Goal: Check status: Check status

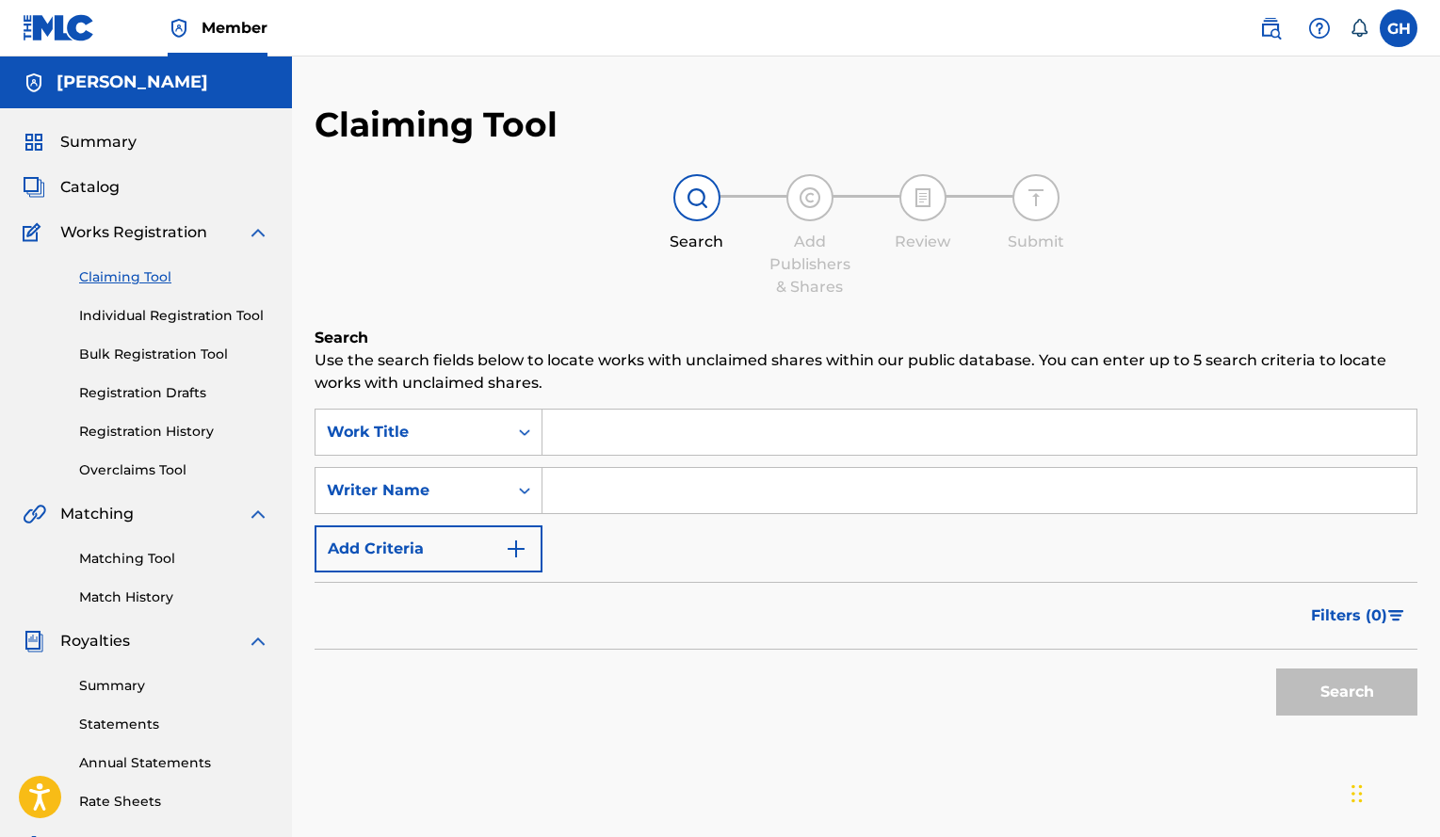
click at [105, 143] on span "Summary" at bounding box center [98, 142] width 76 height 23
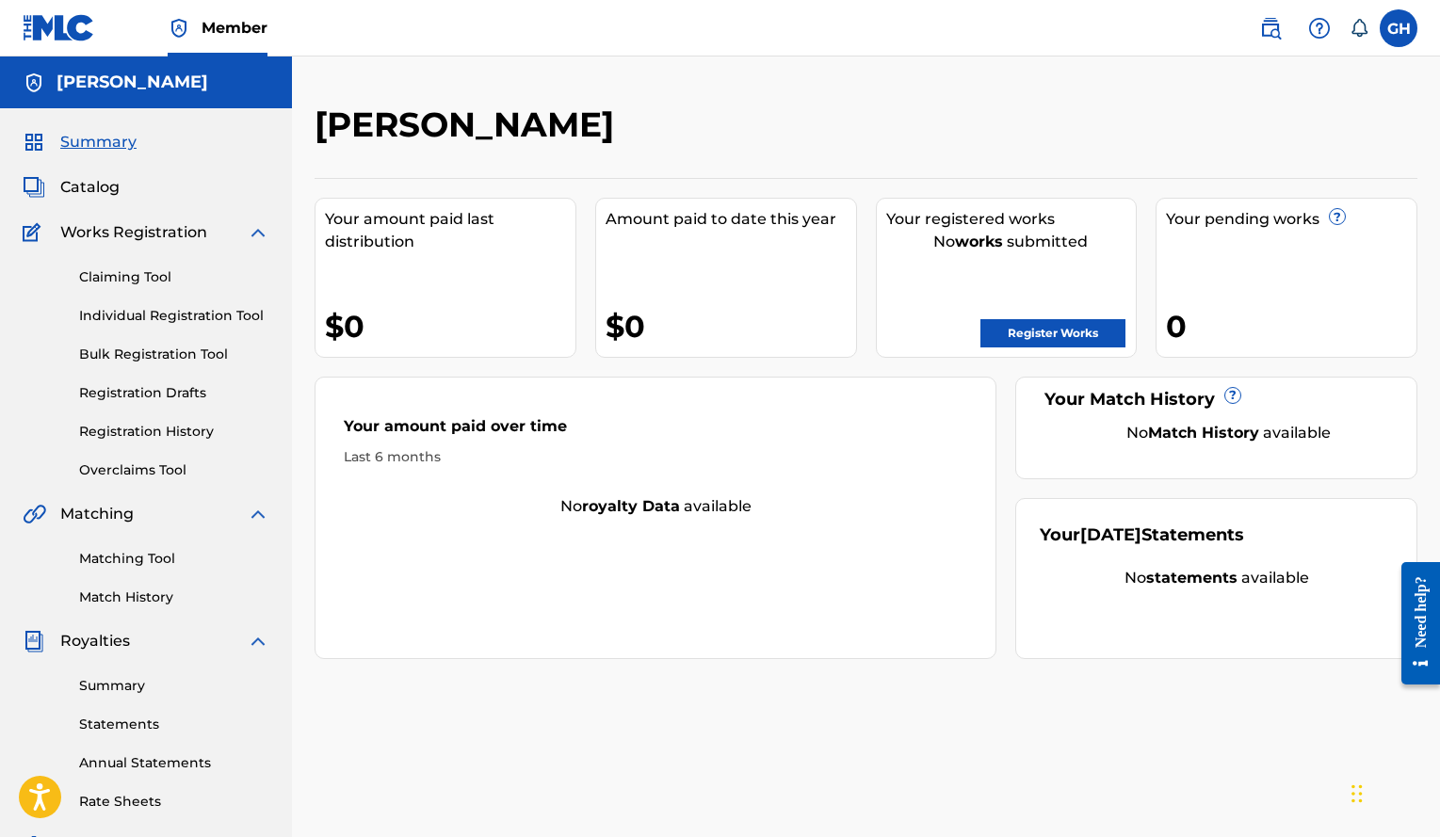
click at [105, 143] on span "Summary" at bounding box center [98, 142] width 76 height 23
click at [159, 433] on link "Registration History" at bounding box center [174, 432] width 190 height 20
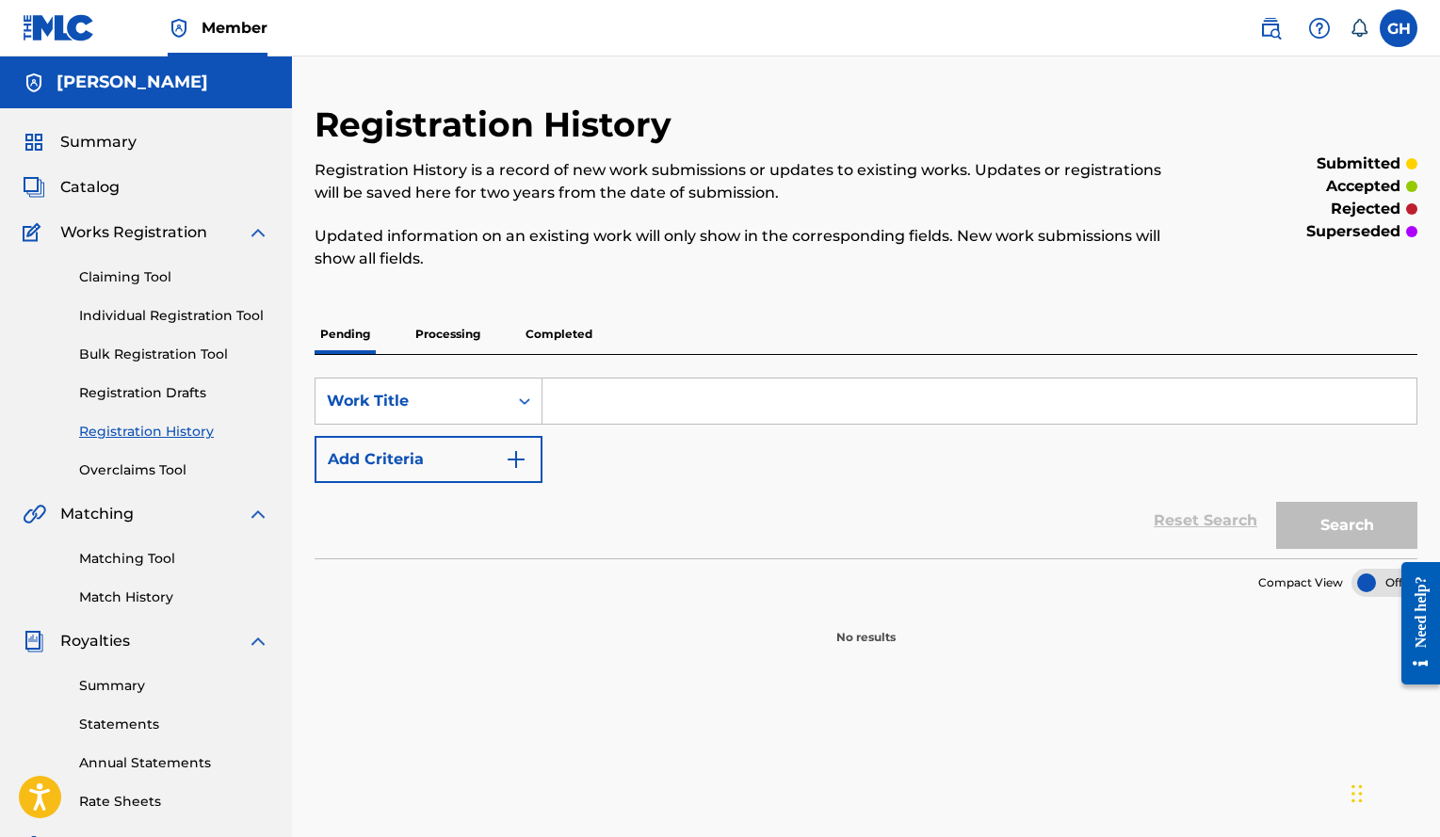
click at [455, 337] on p "Processing" at bounding box center [448, 335] width 76 height 40
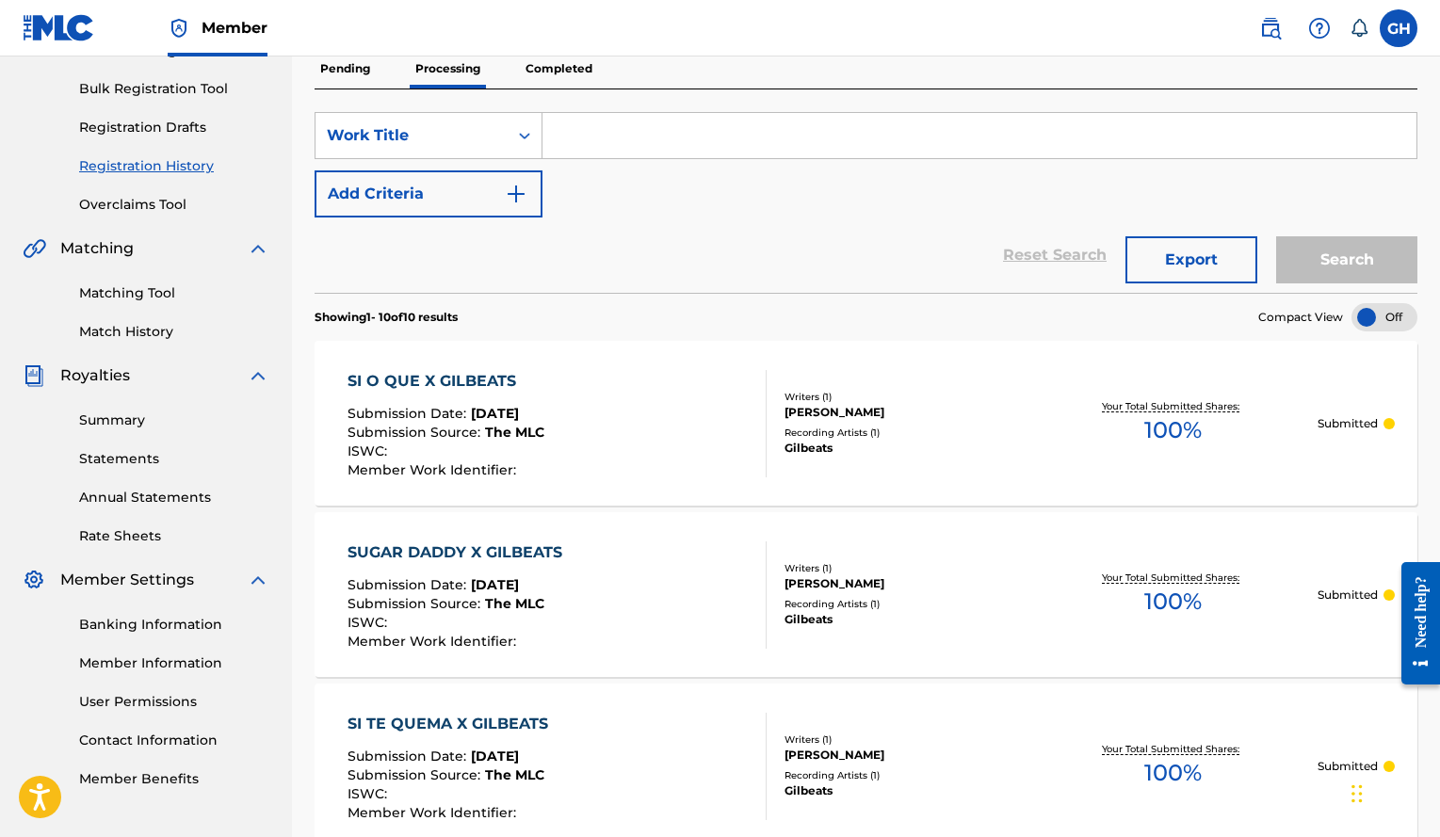
scroll to position [179, 0]
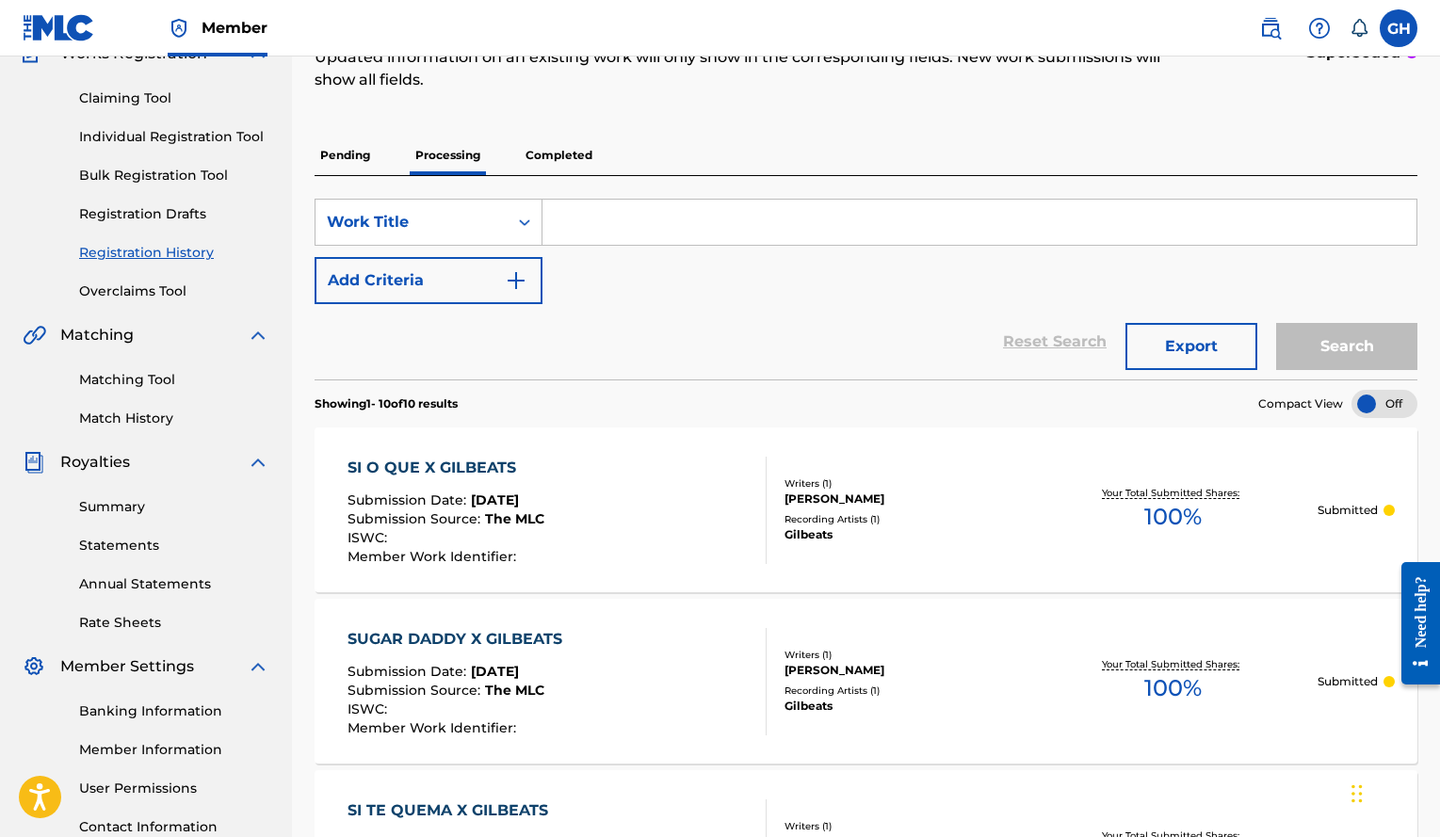
click at [543, 164] on p "Completed" at bounding box center [559, 156] width 78 height 40
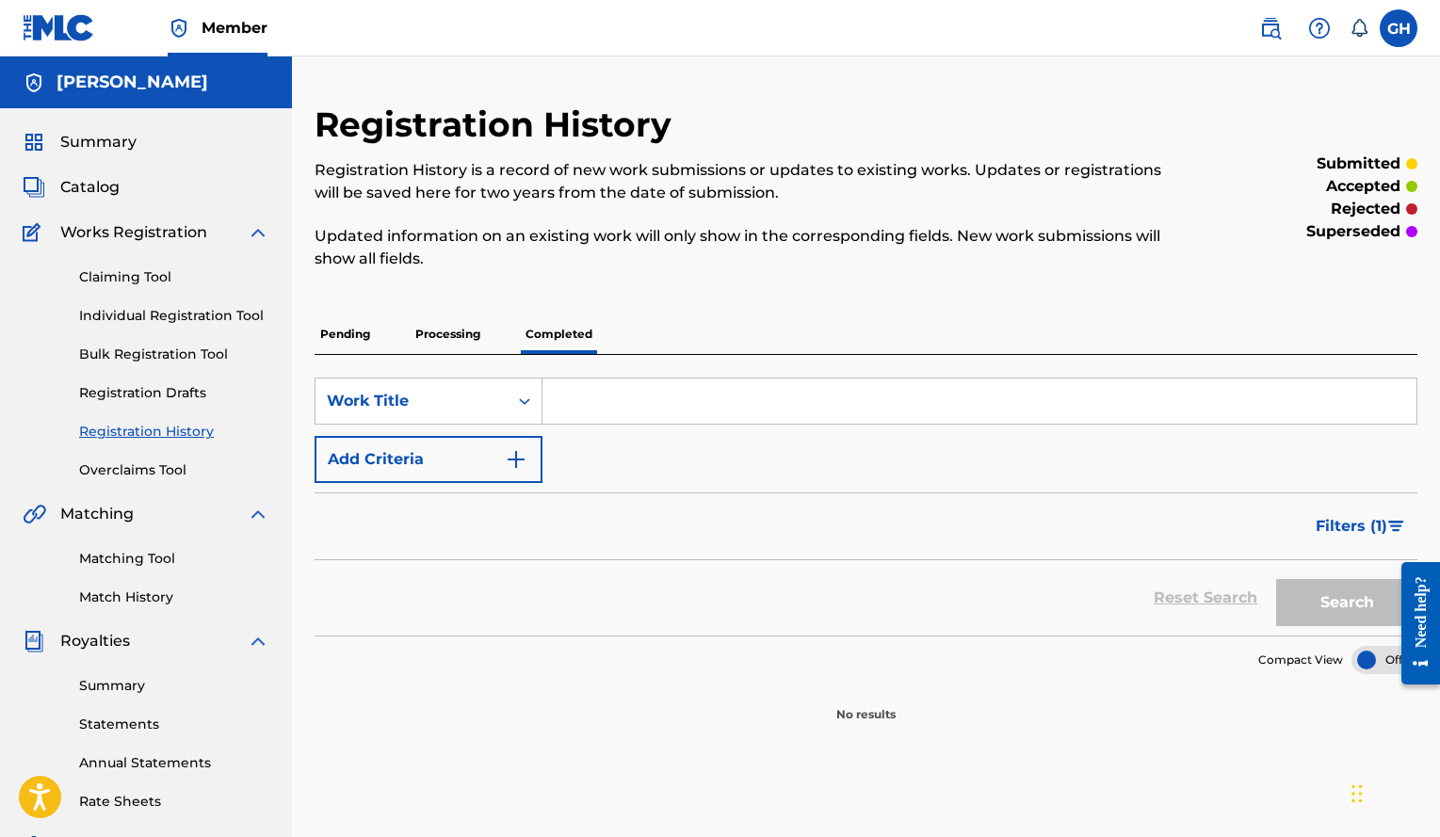
click at [80, 143] on span "Summary" at bounding box center [98, 142] width 76 height 23
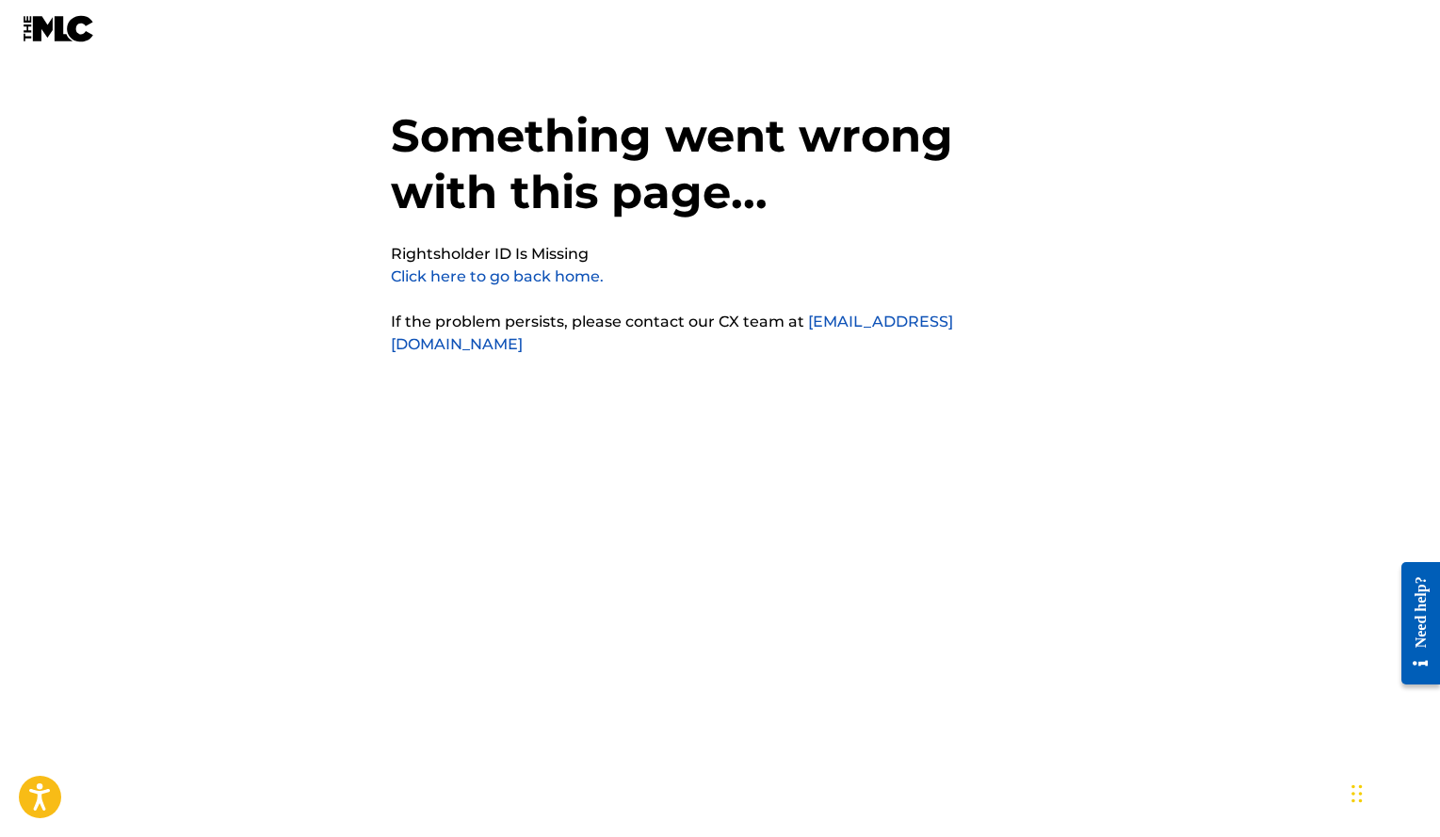
click at [71, 24] on img at bounding box center [59, 28] width 73 height 27
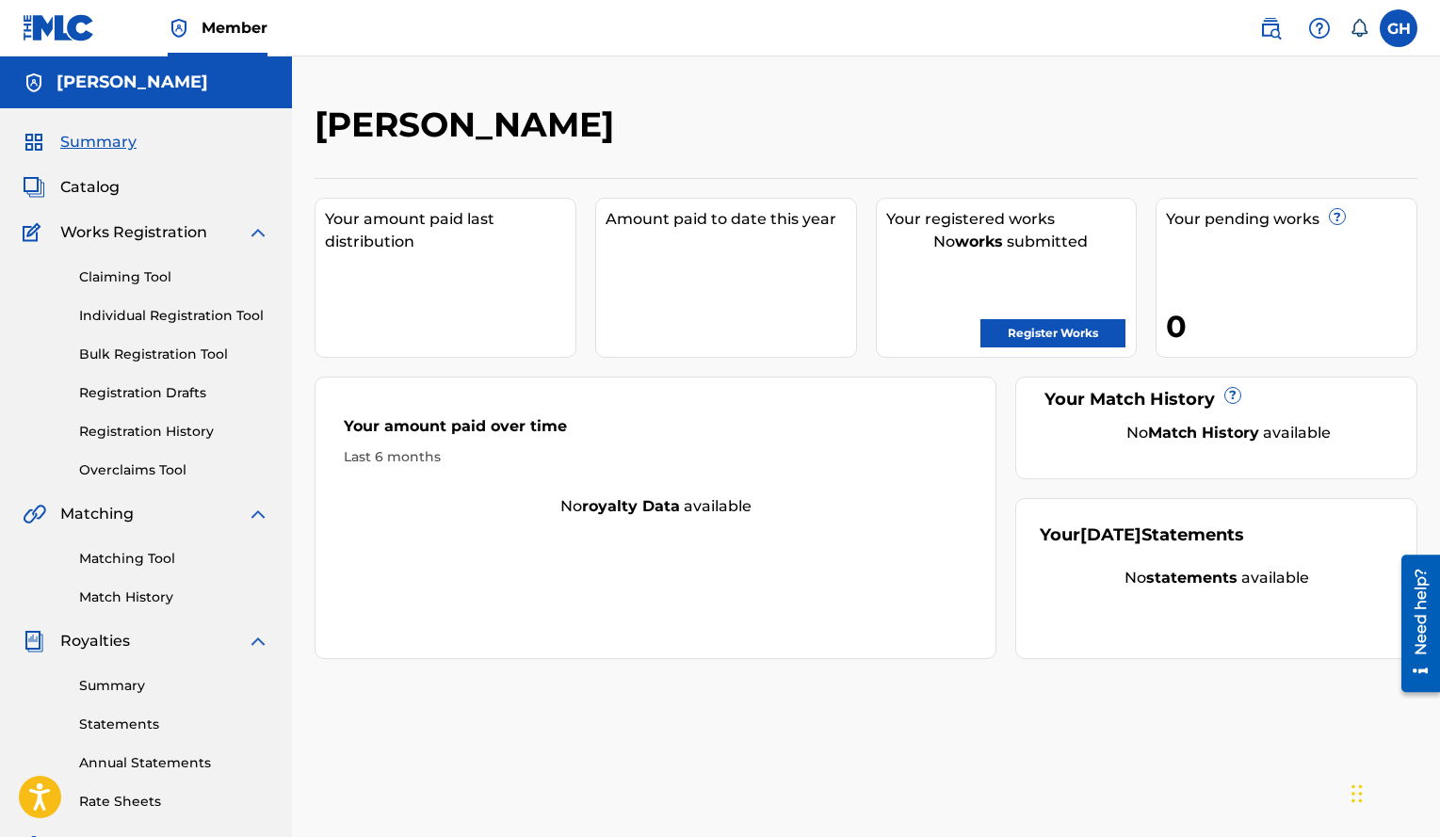
click at [89, 181] on span "Catalog" at bounding box center [89, 187] width 59 height 23
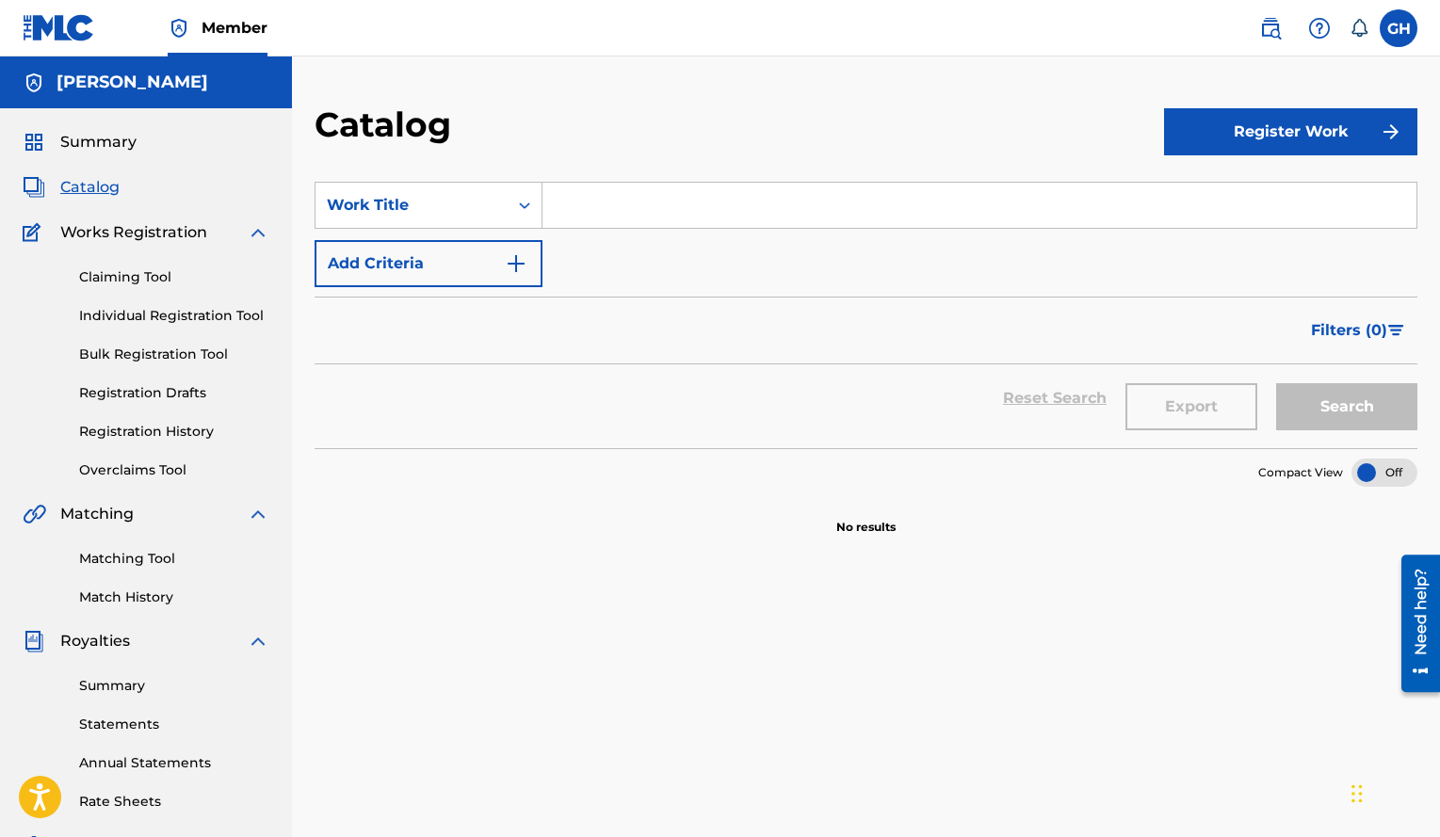
click at [116, 146] on span "Summary" at bounding box center [98, 142] width 76 height 23
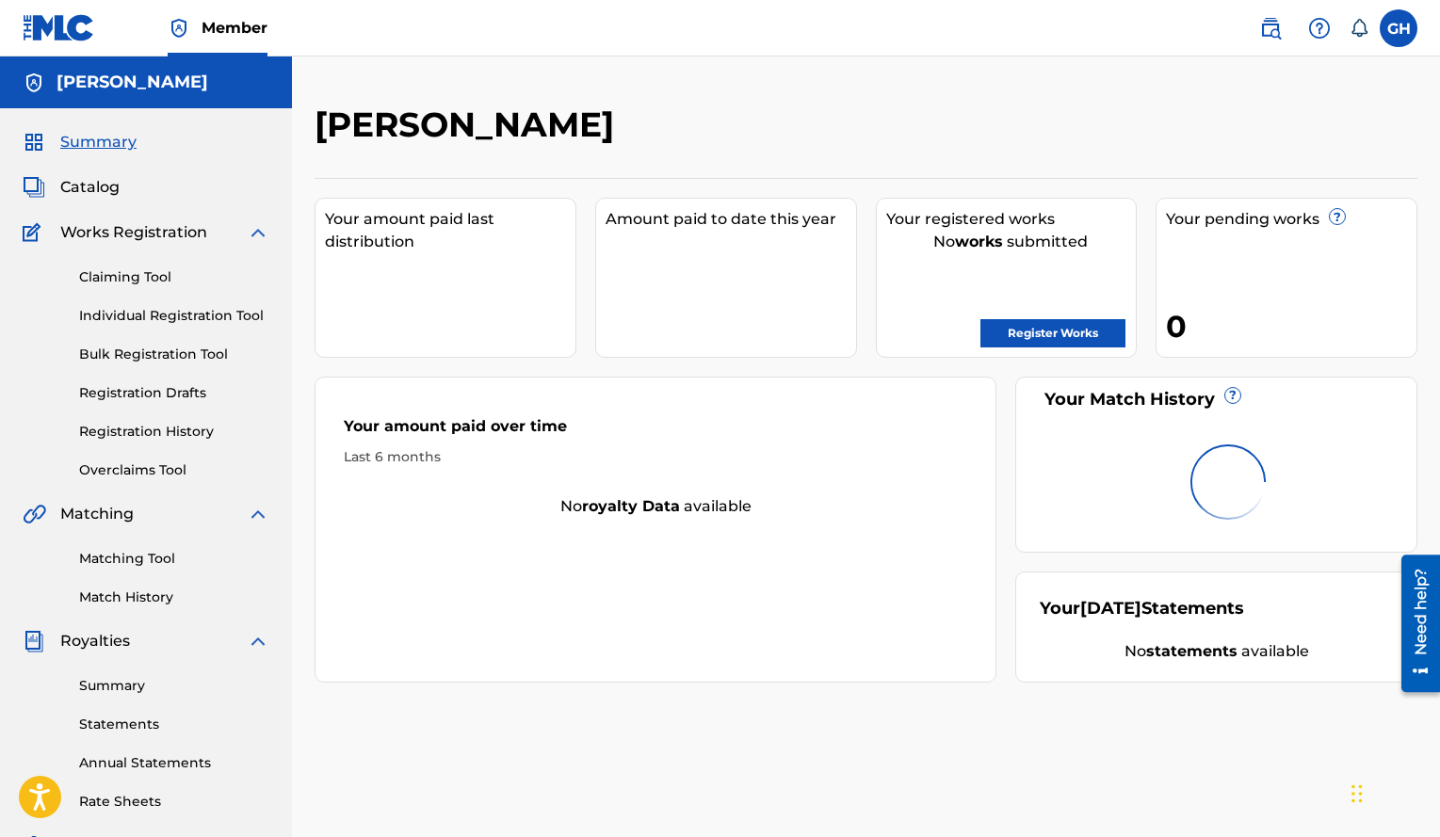
click at [53, 25] on img at bounding box center [59, 27] width 73 height 27
click at [169, 424] on link "Registration History" at bounding box center [174, 432] width 190 height 20
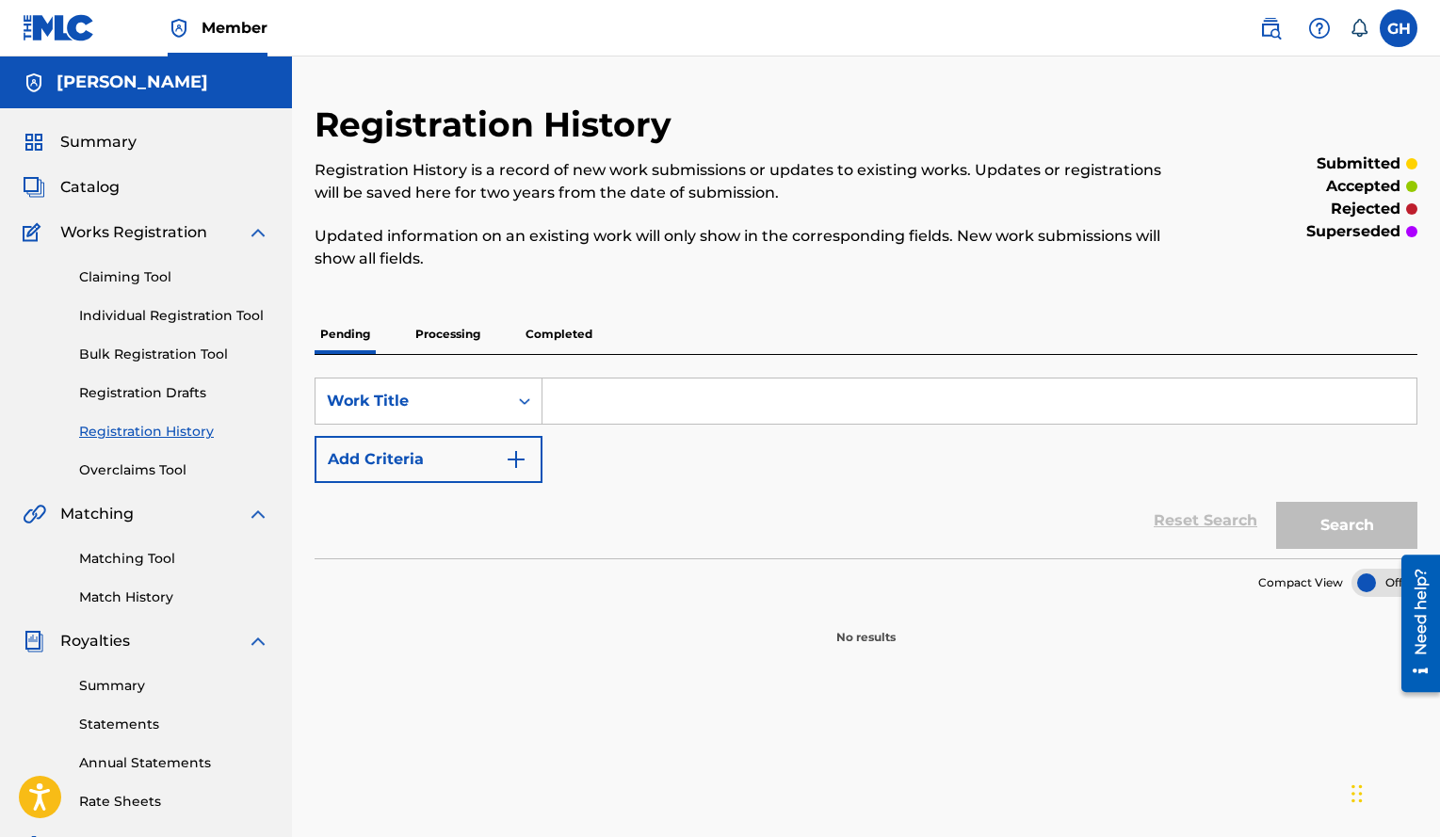
click at [434, 329] on p "Processing" at bounding box center [448, 335] width 76 height 40
click at [564, 325] on p "Completed" at bounding box center [559, 335] width 78 height 40
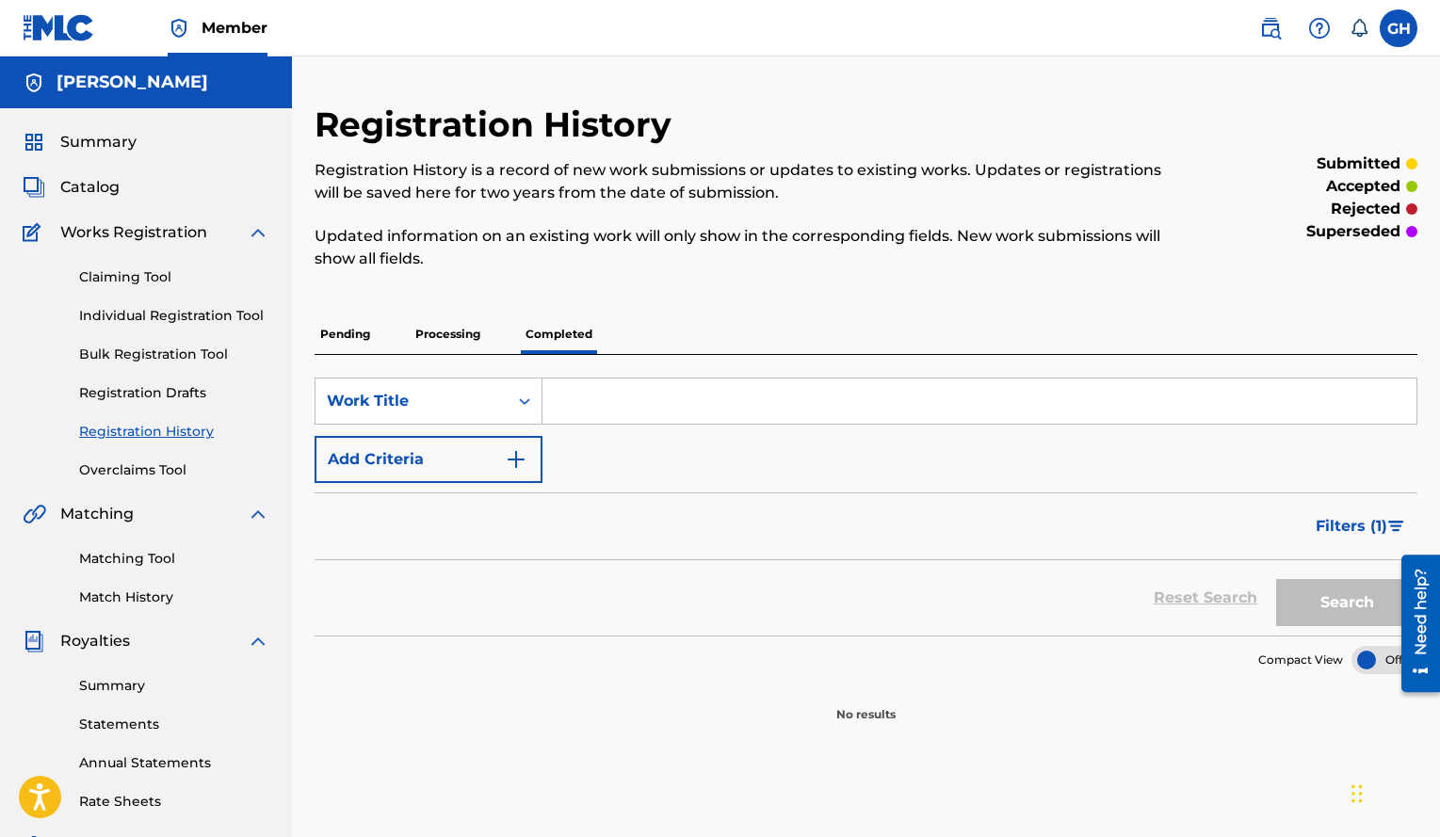
click at [450, 338] on p "Processing" at bounding box center [448, 335] width 76 height 40
